Goal: Information Seeking & Learning: Learn about a topic

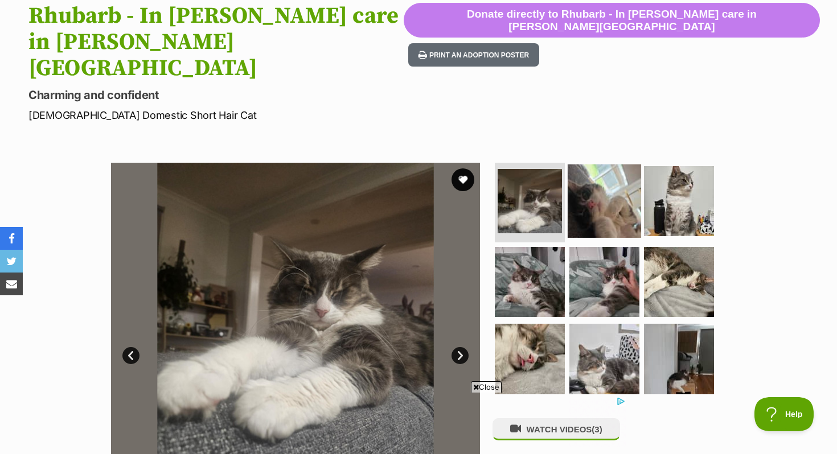
click at [587, 165] on img at bounding box center [604, 201] width 73 height 73
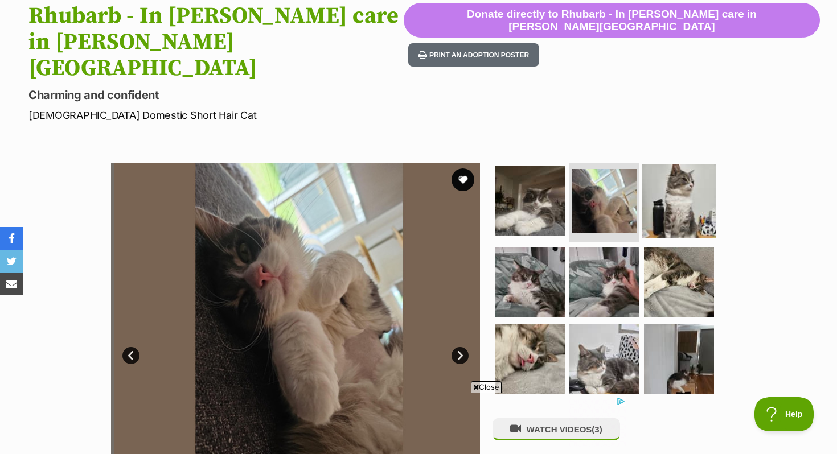
click at [680, 165] on img at bounding box center [678, 201] width 73 height 73
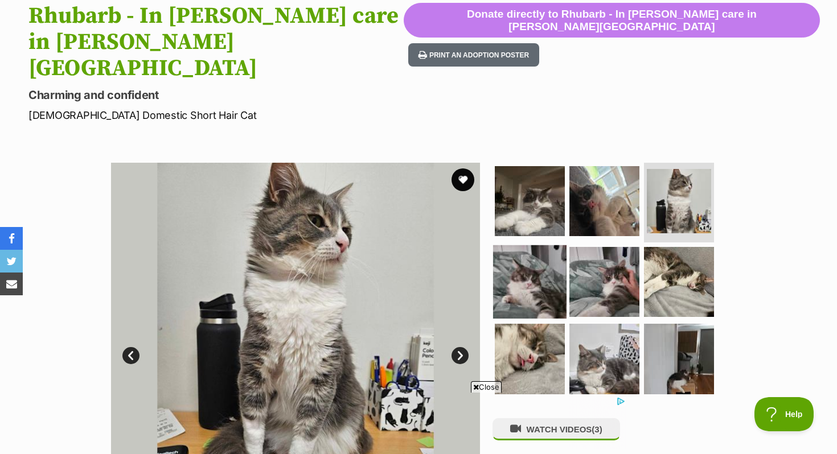
click at [552, 245] on img at bounding box center [529, 281] width 73 height 73
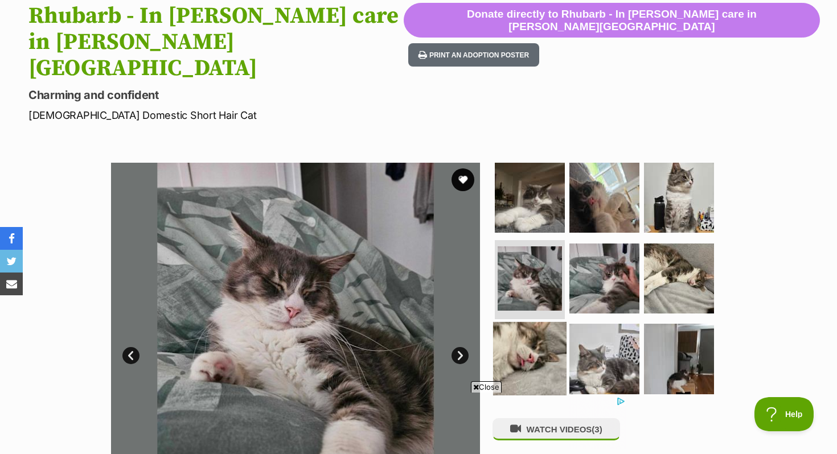
click at [526, 322] on img at bounding box center [529, 358] width 73 height 73
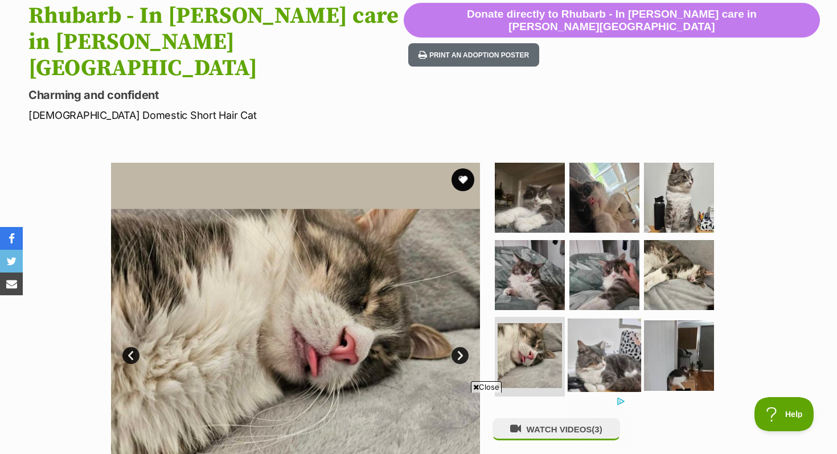
click at [598, 319] on img at bounding box center [604, 355] width 73 height 73
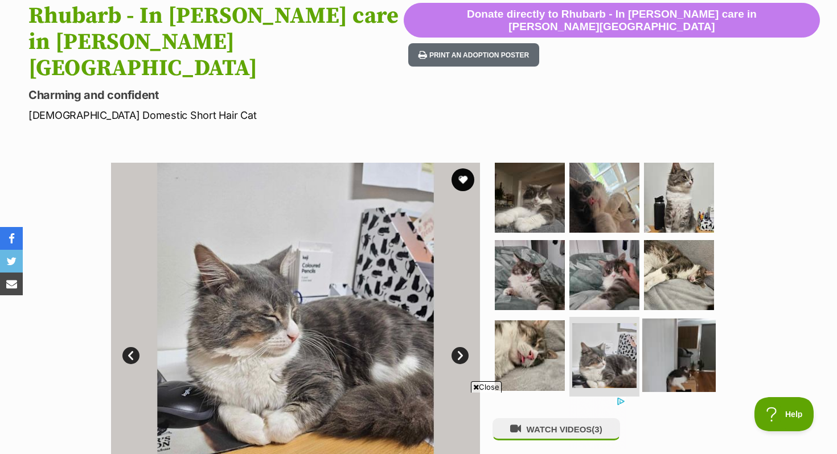
click at [655, 319] on img at bounding box center [678, 355] width 73 height 73
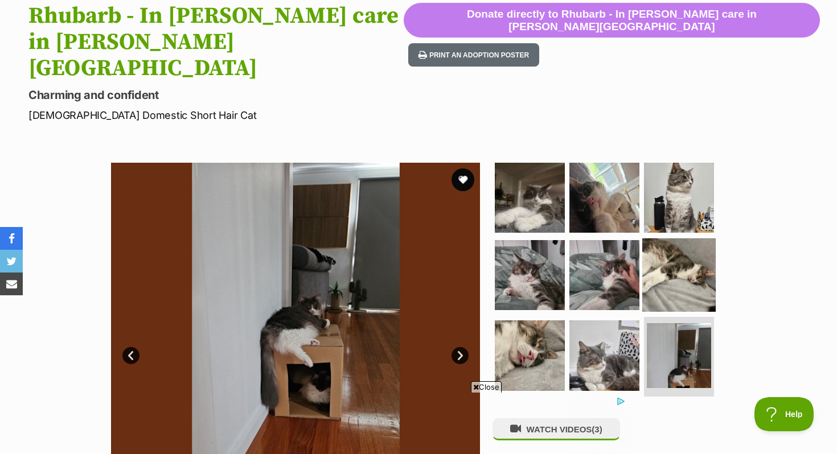
click at [680, 241] on img at bounding box center [678, 274] width 73 height 73
